Goal: Communication & Community: Answer question/provide support

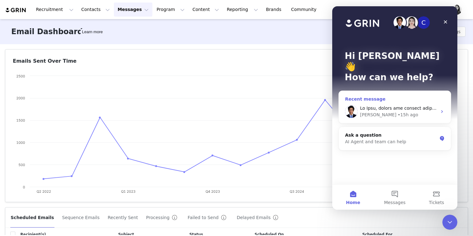
click at [403, 111] on div "[PERSON_NAME] • 15h ago" at bounding box center [398, 114] width 77 height 7
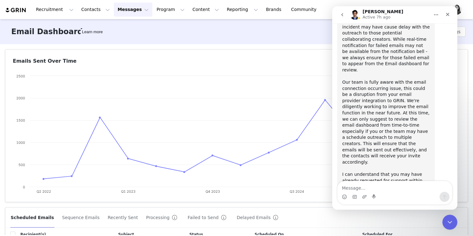
scroll to position [1524, 0]
drag, startPoint x: 448, startPoint y: 227, endPoint x: 824, endPoint y: 361, distance: 399.6
click at [448, 228] on div "Close Intercom Messenger" at bounding box center [449, 220] width 15 height 15
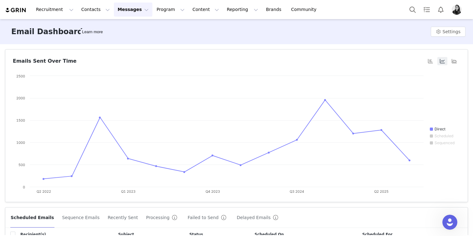
click at [132, 14] on button "Messages Messages" at bounding box center [133, 10] width 38 height 14
click at [126, 38] on div "Inbox" at bounding box center [132, 39] width 42 height 7
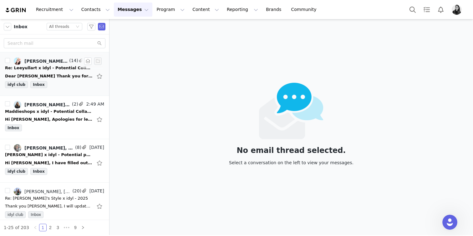
click at [70, 70] on div "Re: Leeyullart x idyl - Potential Collaboration" at bounding box center [49, 68] width 88 height 6
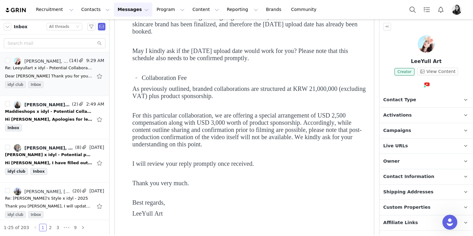
scroll to position [139, 0]
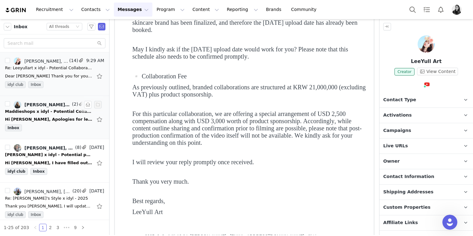
click at [60, 127] on div "Inbox" at bounding box center [54, 128] width 99 height 9
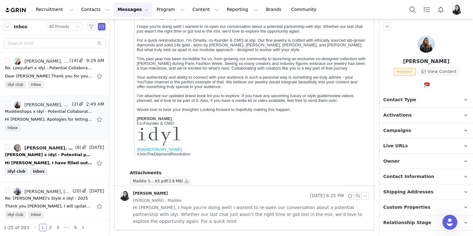
scroll to position [0, 0]
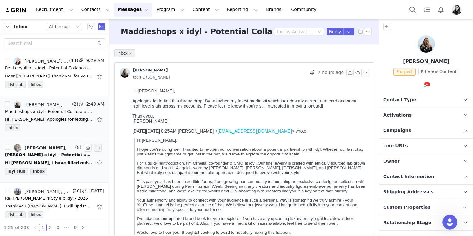
click at [49, 167] on div "Hi [PERSON_NAME], I have filled out the necessary details and submitted the for…" at bounding box center [54, 163] width 99 height 10
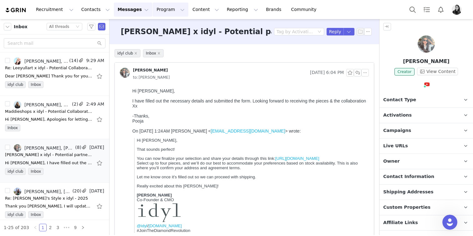
click at [155, 13] on button "Program Program" at bounding box center [171, 10] width 36 height 14
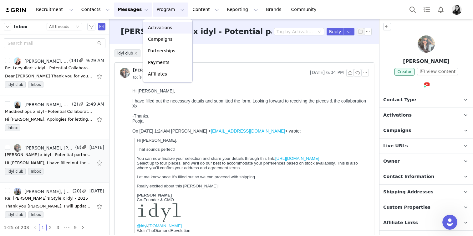
click at [161, 30] on p "Activations" at bounding box center [160, 27] width 24 height 7
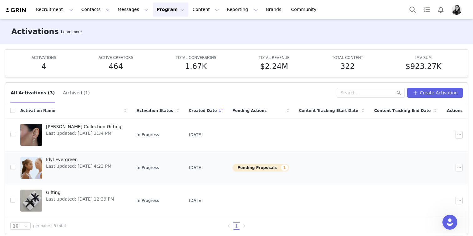
click at [37, 160] on div at bounding box center [31, 167] width 22 height 22
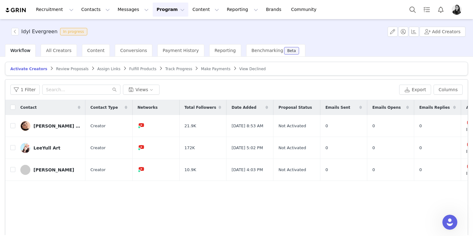
click at [132, 69] on span "Fulfill Products" at bounding box center [142, 69] width 27 height 4
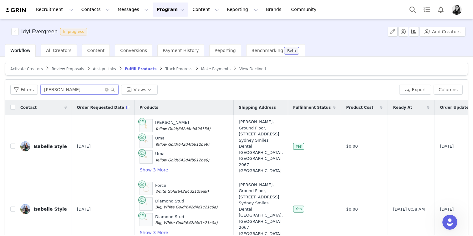
click at [107, 92] on input "[PERSON_NAME]" at bounding box center [79, 90] width 78 height 10
click at [106, 90] on icon "icon: close-circle" at bounding box center [107, 90] width 4 height 4
click at [136, 50] on span "Conversions" at bounding box center [133, 50] width 27 height 5
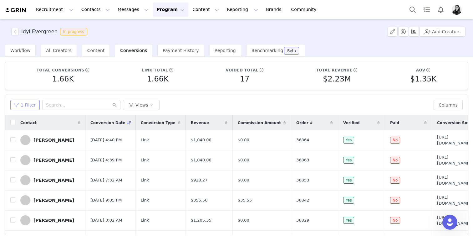
click at [28, 105] on button "1 Filter" at bounding box center [24, 105] width 29 height 10
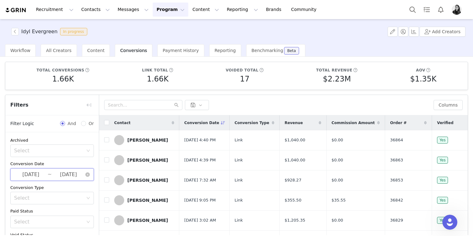
click at [90, 175] on span "[DATE] ~ [DATE]" at bounding box center [52, 174] width 84 height 13
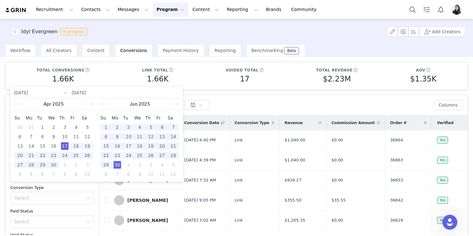
click at [85, 174] on div "10" at bounding box center [88, 174] width 8 height 8
click at [89, 188] on div "Conversion Type" at bounding box center [52, 187] width 84 height 6
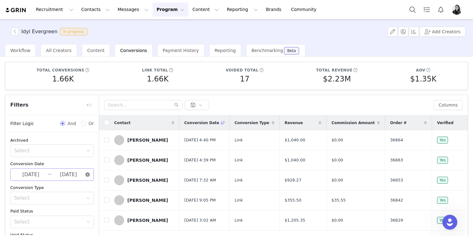
click at [87, 176] on icon "icon: close-circle" at bounding box center [87, 174] width 4 height 4
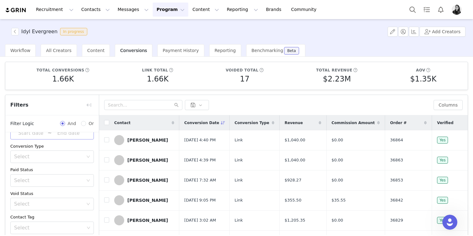
scroll to position [52, 0]
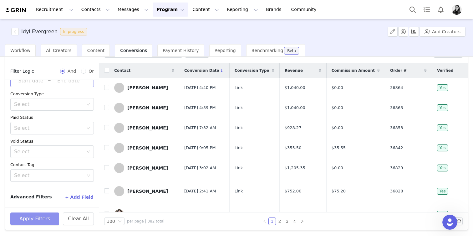
click at [44, 218] on button "Apply Filters" at bounding box center [34, 218] width 49 height 13
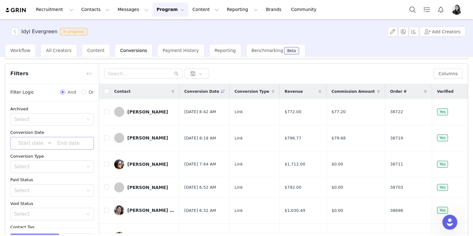
scroll to position [0, 0]
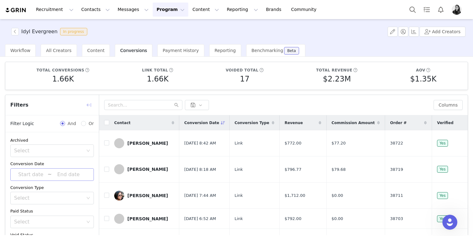
click at [90, 102] on button "button" at bounding box center [89, 105] width 10 height 10
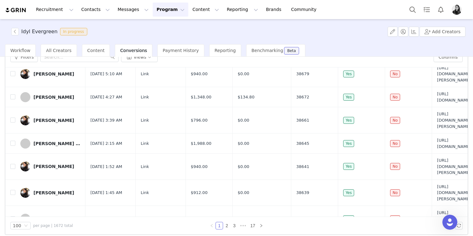
scroll to position [241, 0]
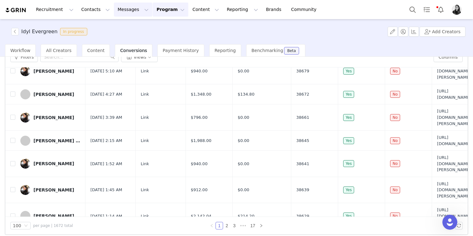
click at [114, 12] on button "Messages Messages" at bounding box center [133, 10] width 38 height 14
click at [114, 38] on p "Inbox" at bounding box center [118, 39] width 12 height 7
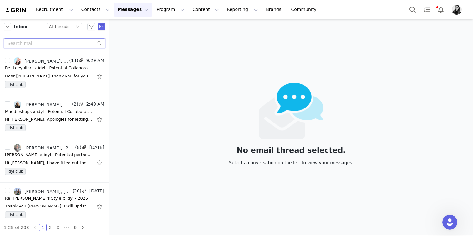
click at [62, 45] on input "text" at bounding box center [55, 43] width 102 height 10
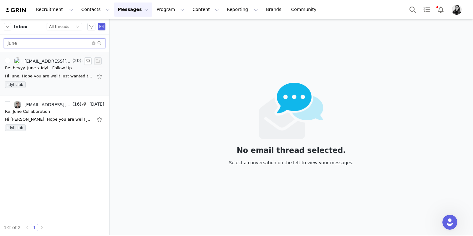
type input "june"
click at [47, 83] on div "idyl club" at bounding box center [54, 85] width 99 height 9
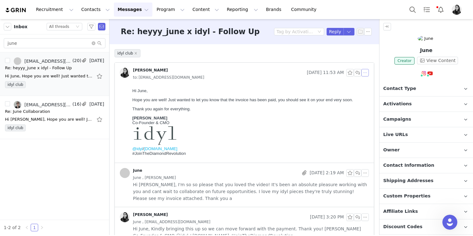
click at [368, 75] on button "button" at bounding box center [366, 73] width 8 height 8
click at [368, 81] on li "Reply All" at bounding box center [375, 84] width 27 height 10
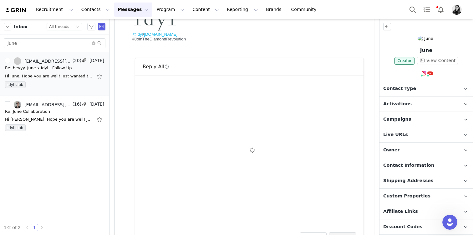
scroll to position [150, 0]
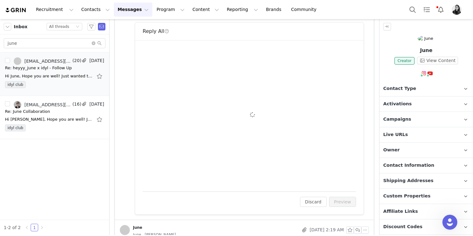
click at [216, 112] on div "To: [EMAIL_ADDRESS][DOMAIN_NAME] Cc Cc: Attach a file Sending Options Send now …" at bounding box center [249, 116] width 213 height 136
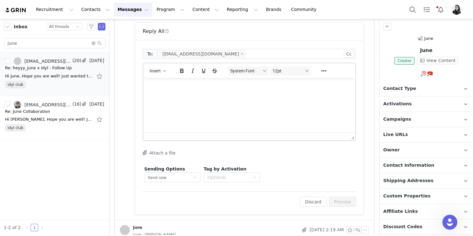
click at [183, 95] on html at bounding box center [249, 86] width 212 height 17
paste body "Rich Text Area. Press ALT-0 for help."
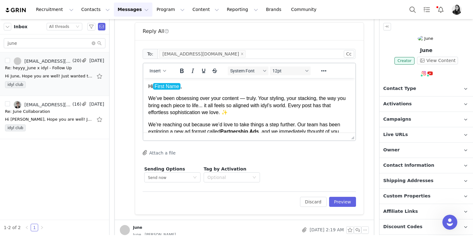
click at [186, 87] on p "Hi First Name ﻿ ," at bounding box center [249, 86] width 202 height 7
click at [321, 199] on button "Discard" at bounding box center [313, 202] width 27 height 10
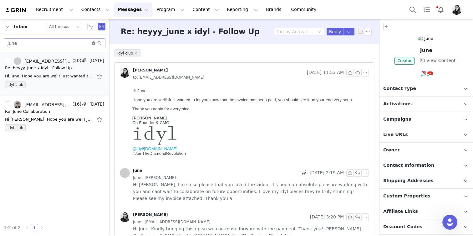
click at [94, 43] on icon "icon: close-circle" at bounding box center [94, 43] width 4 height 4
